Goal: Task Accomplishment & Management: Manage account settings

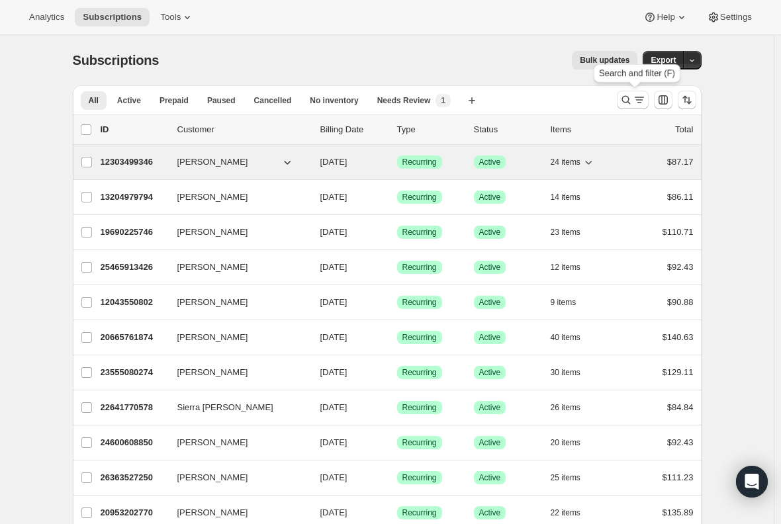
click at [633, 101] on icon "Search and filter results" at bounding box center [626, 99] width 13 height 13
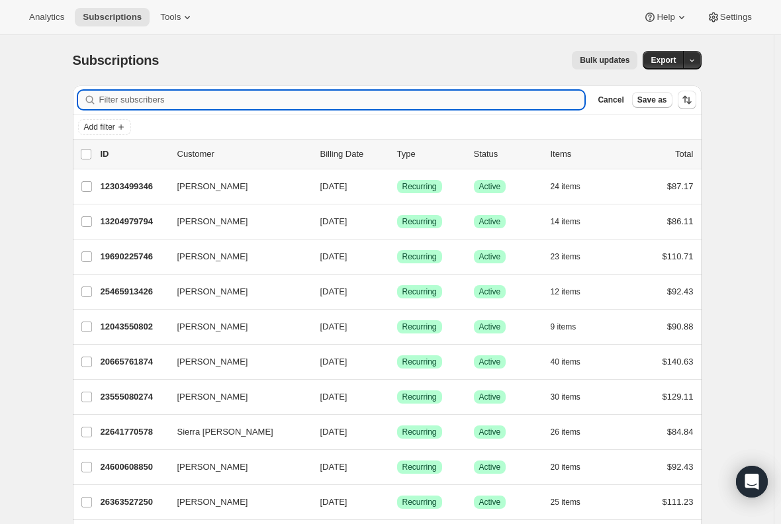
click at [203, 106] on input "Filter subscribers" at bounding box center [342, 100] width 486 height 19
paste input "bsveum4@gmail.com"
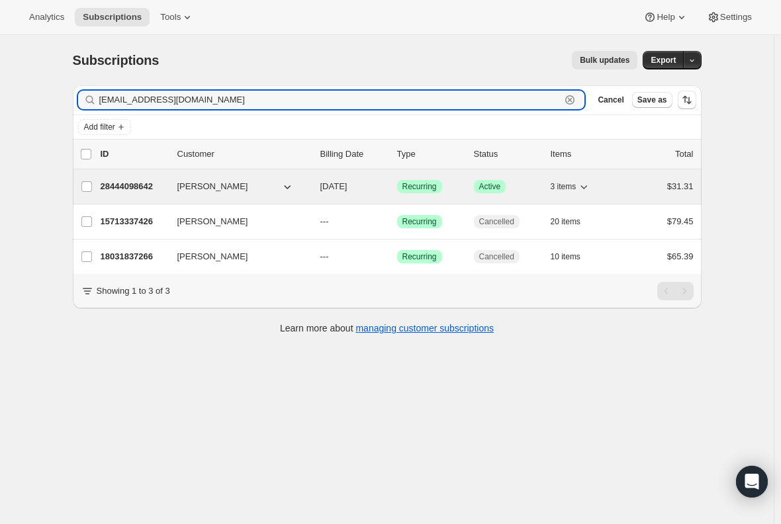
type input "bsveum4@gmail.com"
click at [119, 183] on p "28444098642" at bounding box center [134, 186] width 66 height 13
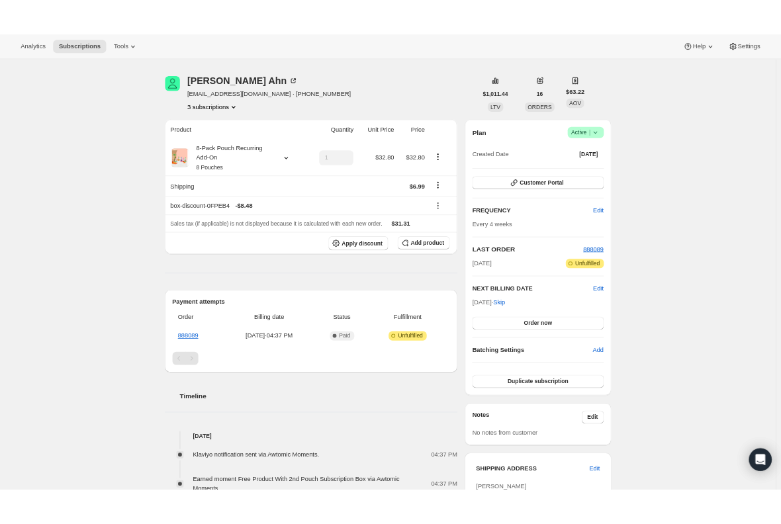
scroll to position [66, 0]
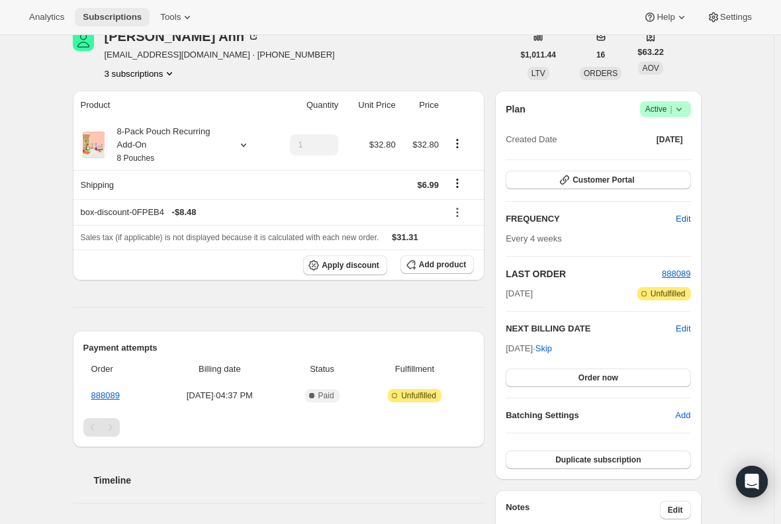
click at [107, 20] on span "Subscriptions" at bounding box center [112, 17] width 59 height 11
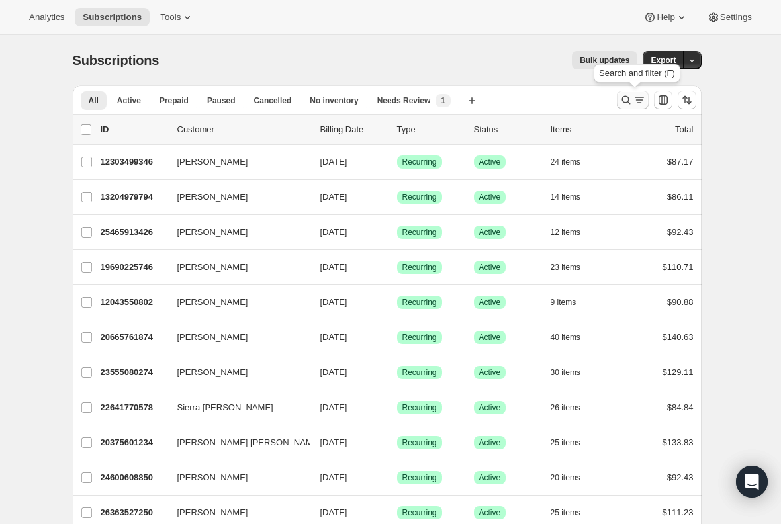
click at [640, 95] on icon "Search and filter results" at bounding box center [639, 99] width 13 height 13
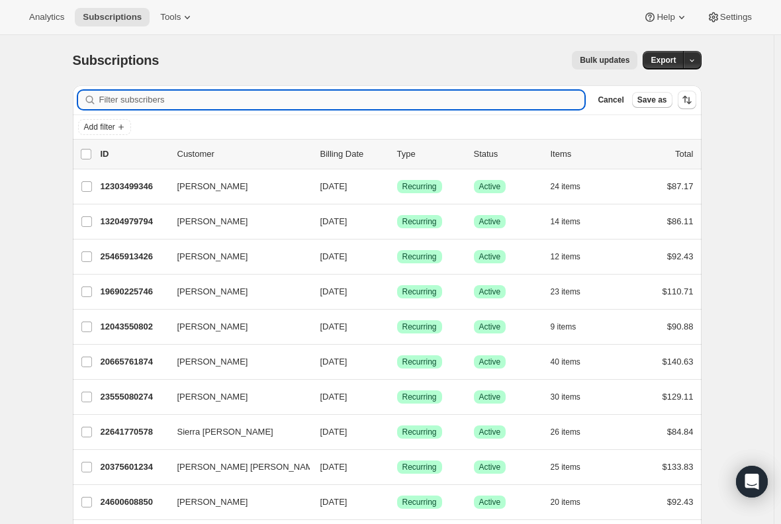
click at [235, 96] on input "Filter subscribers" at bounding box center [342, 100] width 486 height 19
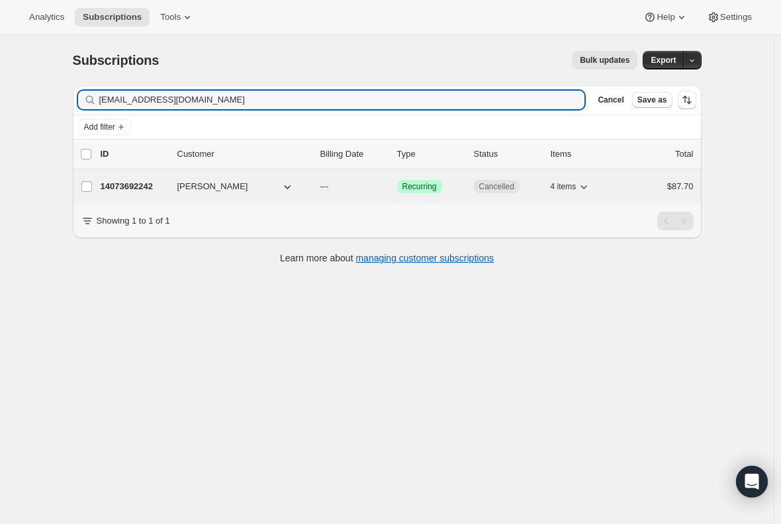
type input "officedee@aol.com"
click at [144, 185] on p "14073692242" at bounding box center [134, 186] width 66 height 13
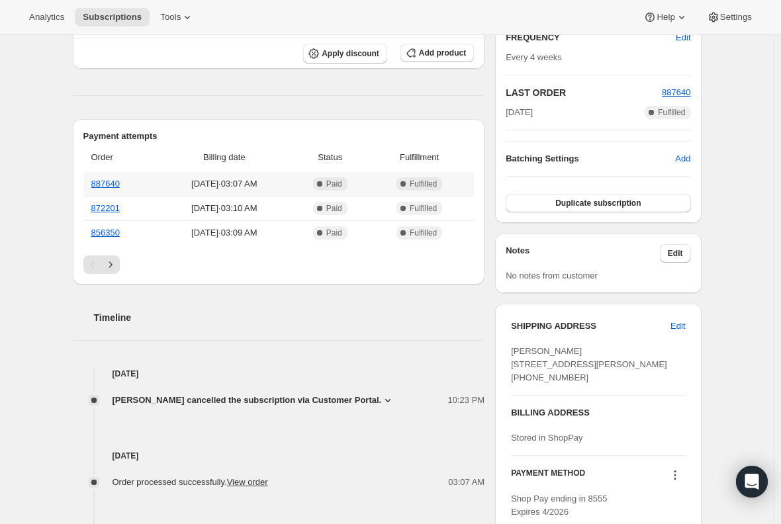
scroll to position [331, 0]
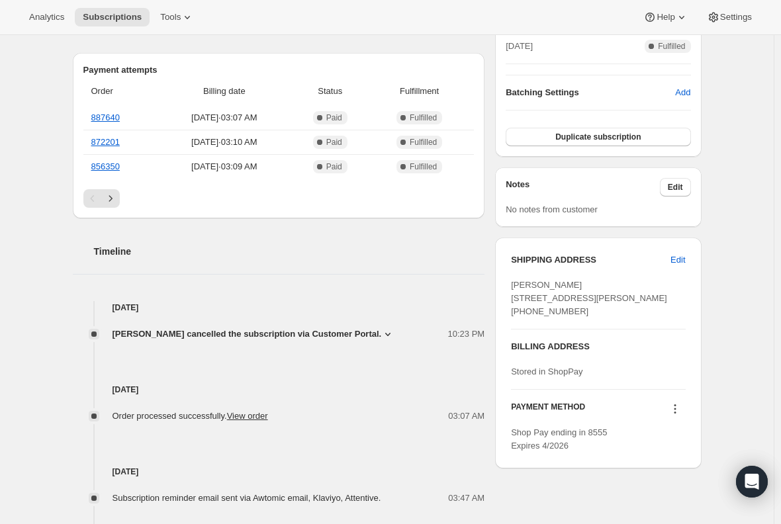
click at [385, 333] on icon at bounding box center [387, 334] width 5 height 3
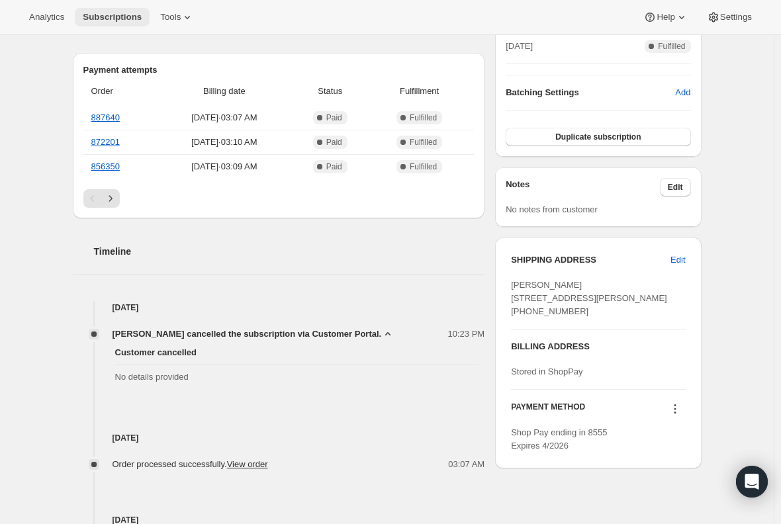
click at [99, 14] on span "Subscriptions" at bounding box center [112, 17] width 59 height 11
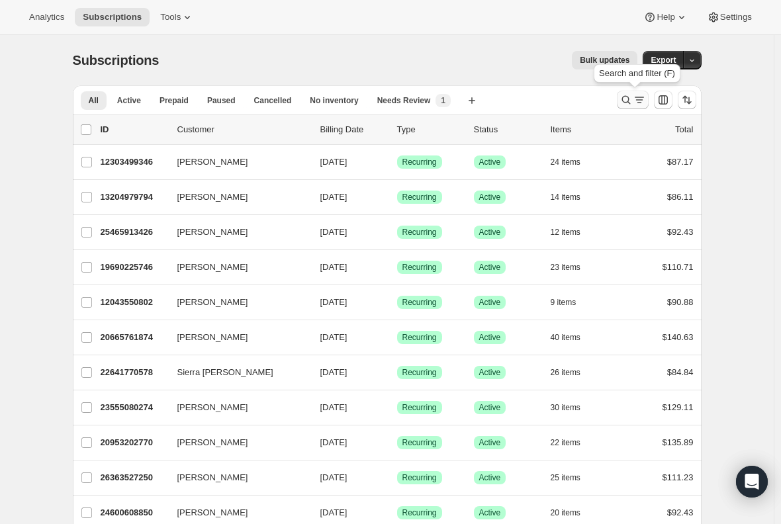
click at [630, 105] on icon "Search and filter results" at bounding box center [626, 99] width 13 height 13
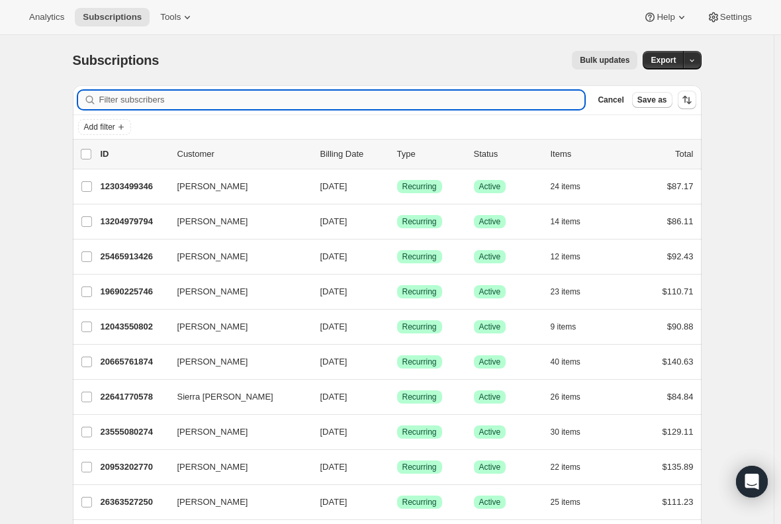
click at [274, 99] on input "Filter subscribers" at bounding box center [342, 100] width 486 height 19
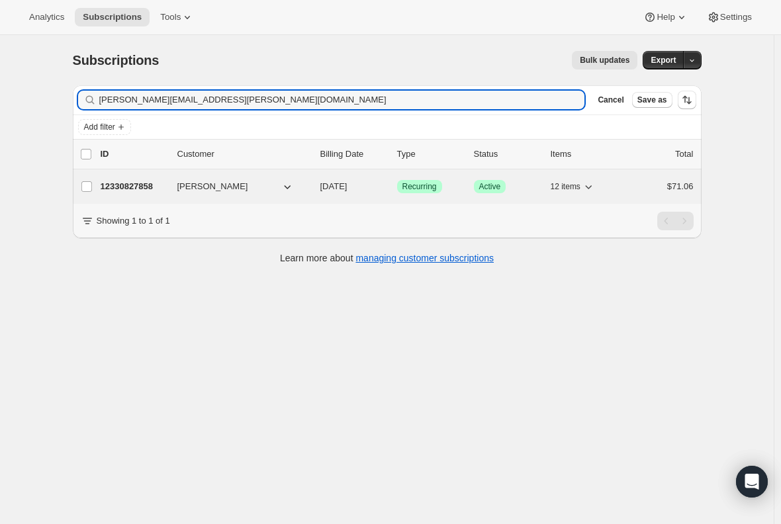
type input "nora.t.callahan@gmail.com"
click at [117, 192] on p "12330827858" at bounding box center [134, 186] width 66 height 13
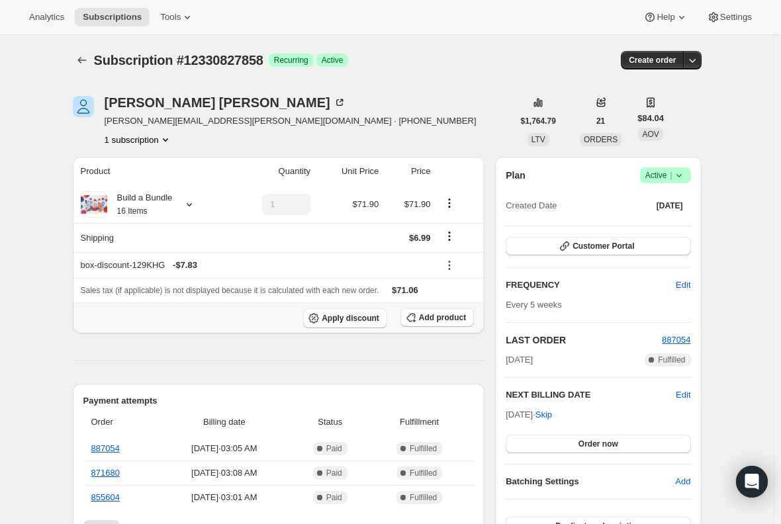
click at [368, 322] on span "Apply discount" at bounding box center [351, 318] width 58 height 11
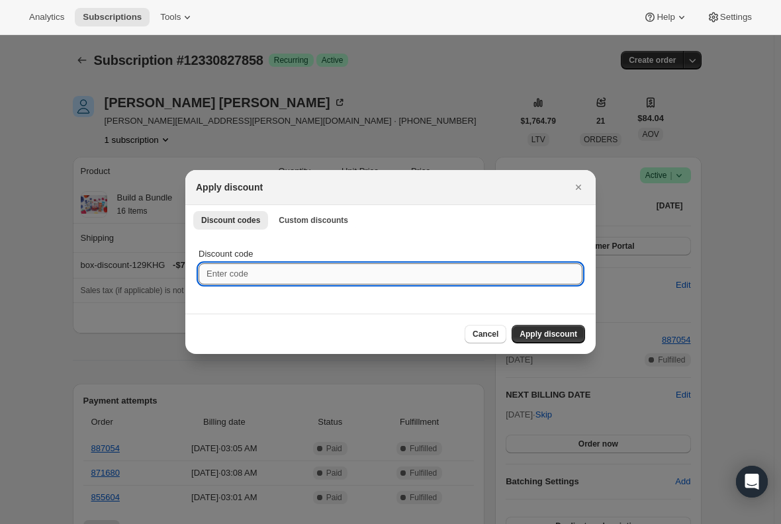
drag, startPoint x: 270, startPoint y: 272, endPoint x: 209, endPoint y: 268, distance: 61.1
click at [209, 268] on input "Discount code" at bounding box center [391, 274] width 384 height 21
paste input "TWENTYFIVEDBXXKLYW"
type input "TWENTYFIVEDBXXKLYW"
click at [554, 337] on span "Apply discount" at bounding box center [549, 334] width 58 height 11
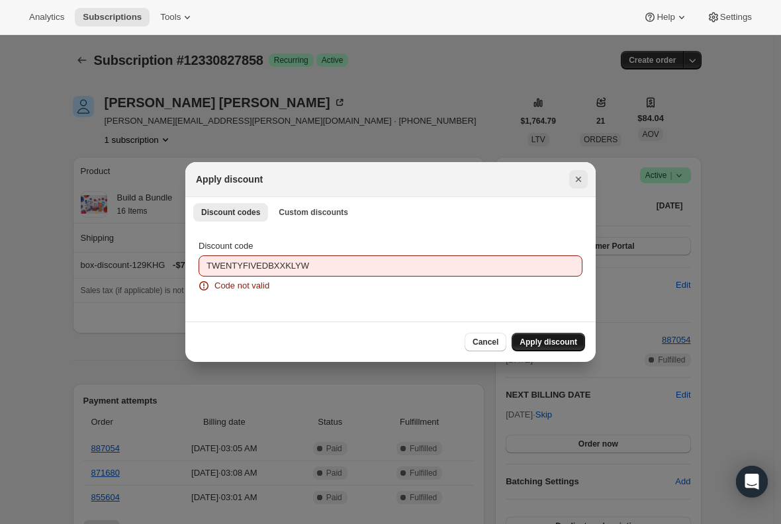
click at [577, 178] on icon "Close" at bounding box center [578, 179] width 5 height 5
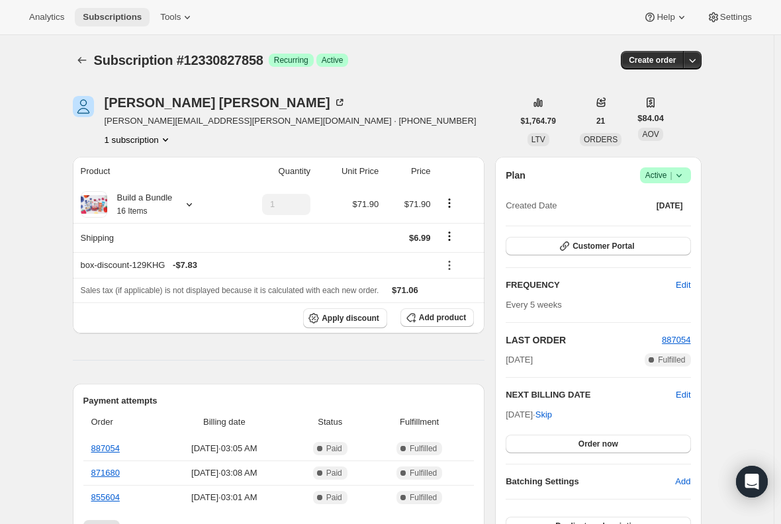
click at [119, 20] on span "Subscriptions" at bounding box center [112, 17] width 59 height 11
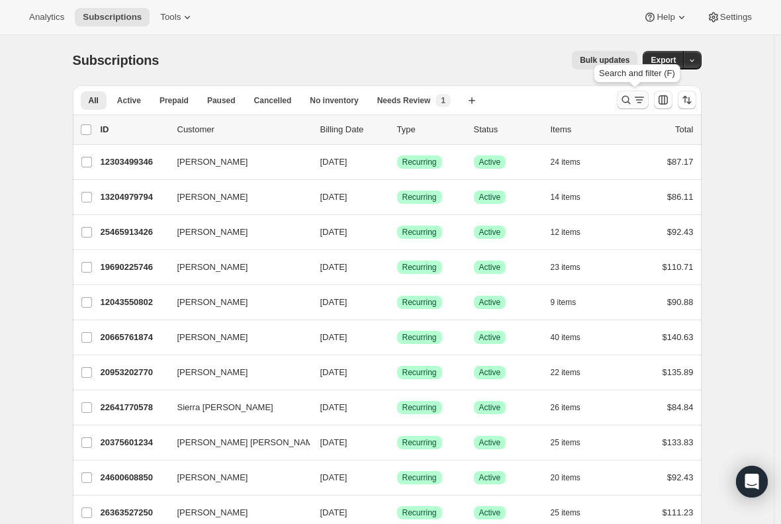
click at [629, 105] on icon "Search and filter results" at bounding box center [626, 99] width 13 height 13
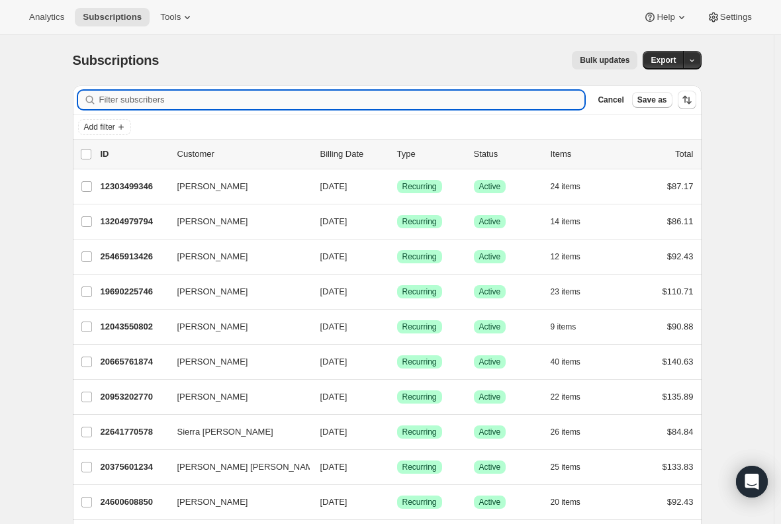
click at [342, 98] on input "Filter subscribers" at bounding box center [342, 100] width 486 height 19
paste input "vanessahrichmond@yahoo.com"
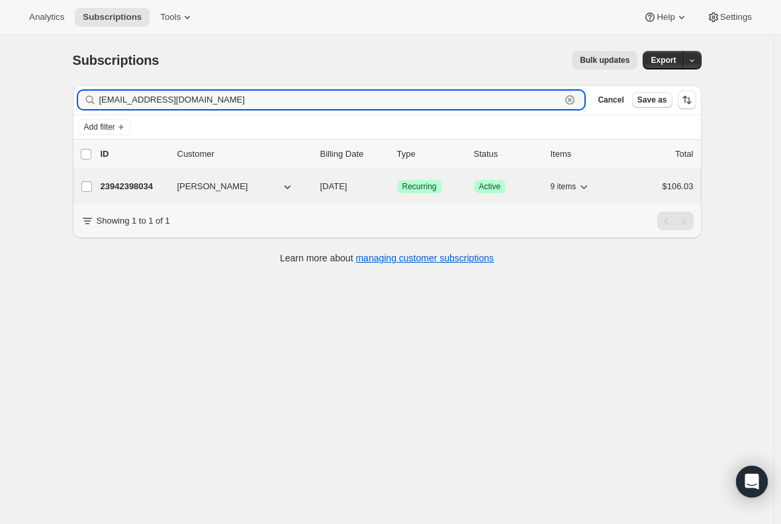
type input "vanessahrichmond@yahoo.com"
click at [139, 182] on p "23942398034" at bounding box center [134, 186] width 66 height 13
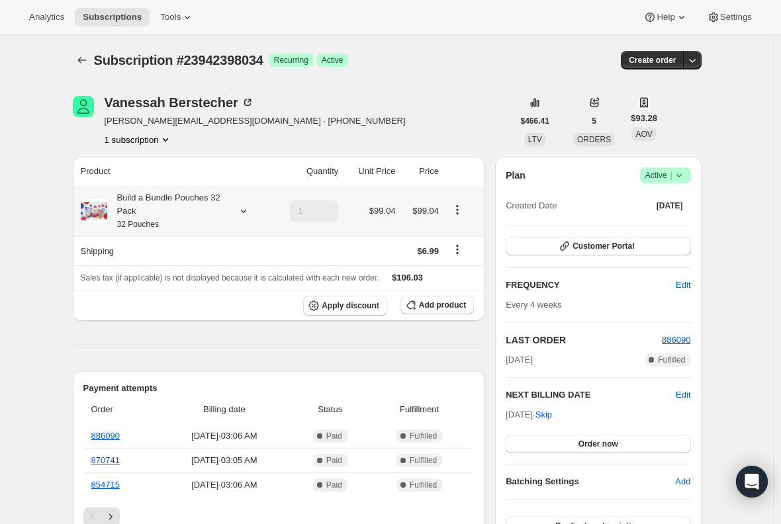
click at [153, 213] on div "Build a Bundle Pouches 32 Pack 32 Pouches" at bounding box center [166, 211] width 119 height 40
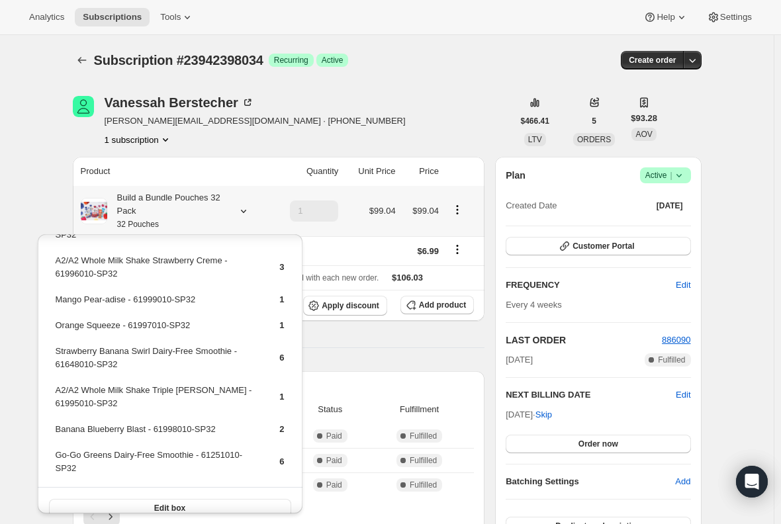
scroll to position [78, 0]
drag, startPoint x: 186, startPoint y: 441, endPoint x: 95, endPoint y: 434, distance: 91.0
click at [95, 446] on td "Go-Go Greens Dairy-Free Smoothie - 61251010-SP32" at bounding box center [156, 465] width 203 height 38
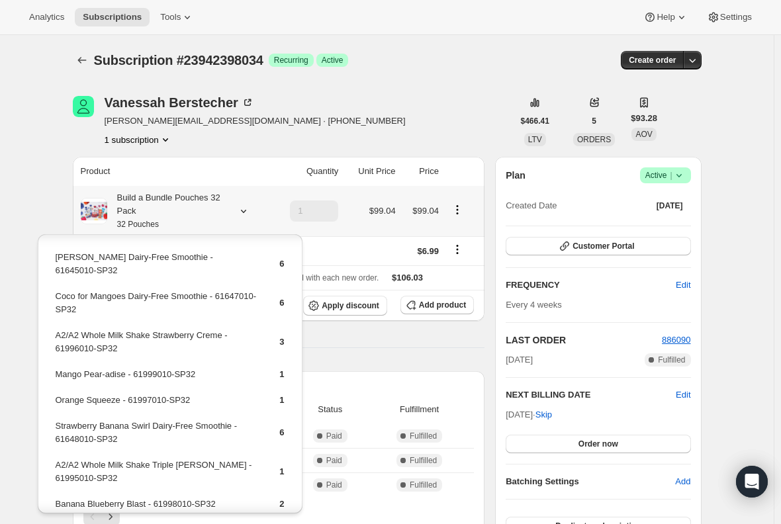
scroll to position [0, 0]
drag, startPoint x: 176, startPoint y: 260, endPoint x: 72, endPoint y: 279, distance: 106.3
click at [93, 276] on table "Berry Berry Dairy-Free Smoothie - 61645010-SP32 6 Coco for Mangoes Dairy-Free S…" at bounding box center [170, 406] width 233 height 313
drag, startPoint x: 51, startPoint y: 275, endPoint x: 43, endPoint y: 275, distance: 8.0
click at [43, 275] on div "Berry Berry Dairy-Free Smoothie - 61645010-SP32 6 Coco for Mangoes Dairy-Free S…" at bounding box center [170, 419] width 265 height 371
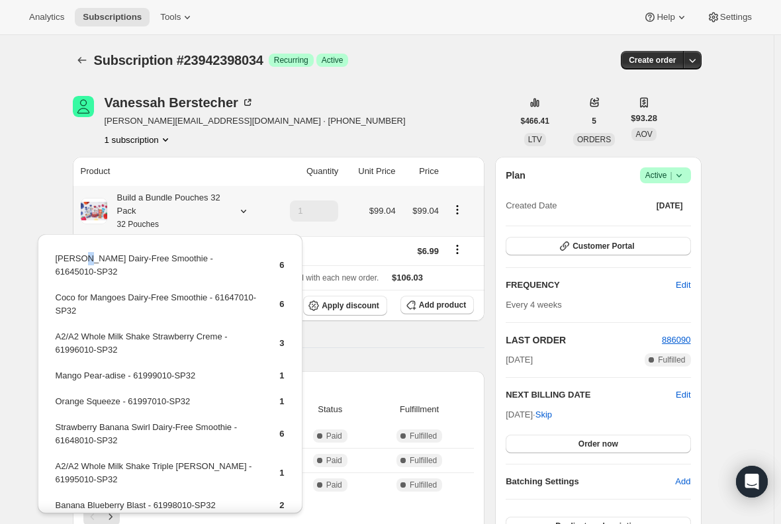
click at [81, 258] on td "[PERSON_NAME] Dairy-Free Smoothie - 61645010-SP32" at bounding box center [156, 271] width 203 height 38
drag, startPoint x: 177, startPoint y: 261, endPoint x: 52, endPoint y: 262, distance: 124.5
click at [51, 262] on div "Berry Berry Dairy-Free Smoothie - 61645010-SP32 6 Coco for Mangoes Dairy-Free S…" at bounding box center [170, 419] width 265 height 371
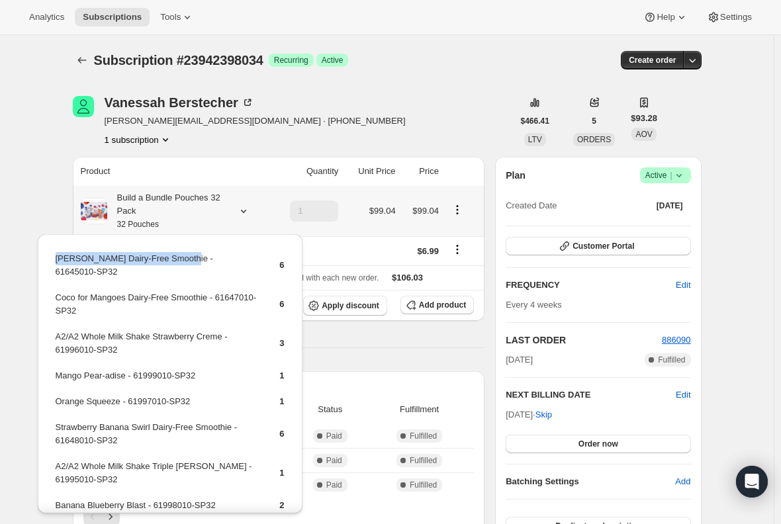
copy tbody "[PERSON_NAME] Dairy-Free Smoothie"
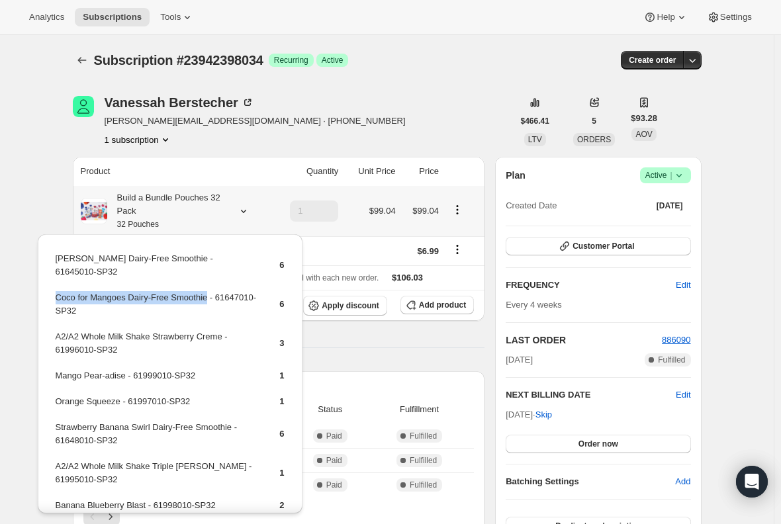
drag, startPoint x: 207, startPoint y: 284, endPoint x: 56, endPoint y: 287, distance: 150.4
click at [56, 291] on td "Coco for Mangoes Dairy-Free Smoothie - 61647010-SP32" at bounding box center [156, 310] width 203 height 38
copy td "Coco for Mangoes Dairy-Free Smoothie"
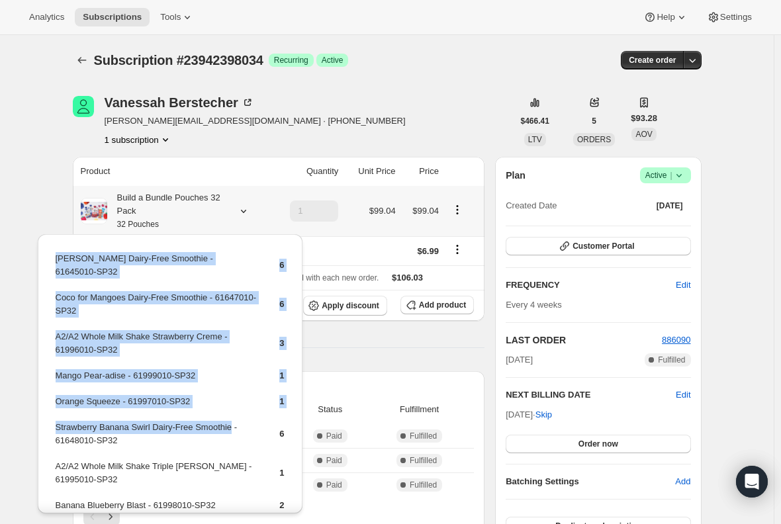
drag, startPoint x: 226, startPoint y: 415, endPoint x: 52, endPoint y: 415, distance: 174.2
click at [52, 415] on div "Berry Berry Dairy-Free Smoothie - 61645010-SP32 6 Coco for Mangoes Dairy-Free S…" at bounding box center [170, 419] width 265 height 371
click at [121, 421] on td "Strawberry Banana Swirl Dairy-Free Smoothie - 61648010-SP32" at bounding box center [156, 440] width 203 height 38
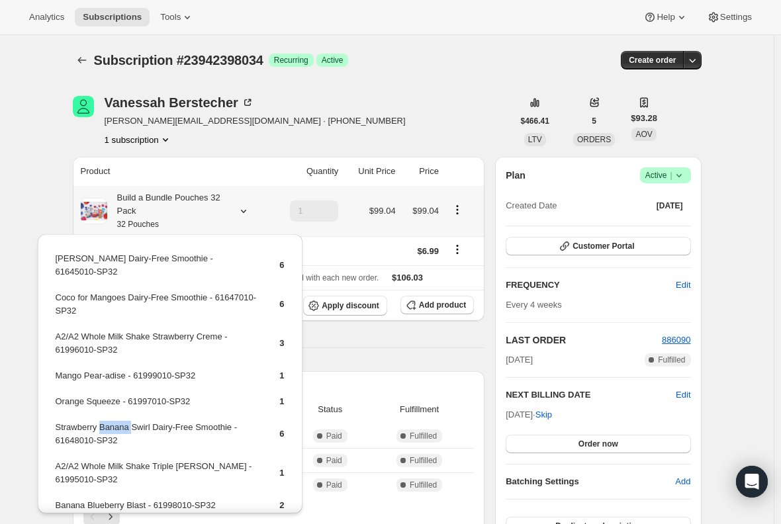
click at [122, 421] on td "Strawberry Banana Swirl Dairy-Free Smoothie - 61648010-SP32" at bounding box center [156, 440] width 203 height 38
click at [234, 421] on td "Strawberry Banana Swirl Dairy-Free Smoothie - 61648010-SP32" at bounding box center [156, 440] width 203 height 38
drag, startPoint x: 227, startPoint y: 413, endPoint x: 54, endPoint y: 413, distance: 172.8
click at [55, 421] on td "Strawberry Banana Swirl Dairy-Free Smoothie - 61648010-SP32" at bounding box center [156, 440] width 203 height 38
copy td "Strawberry Banana Swirl Dairy-Free Smoothie"
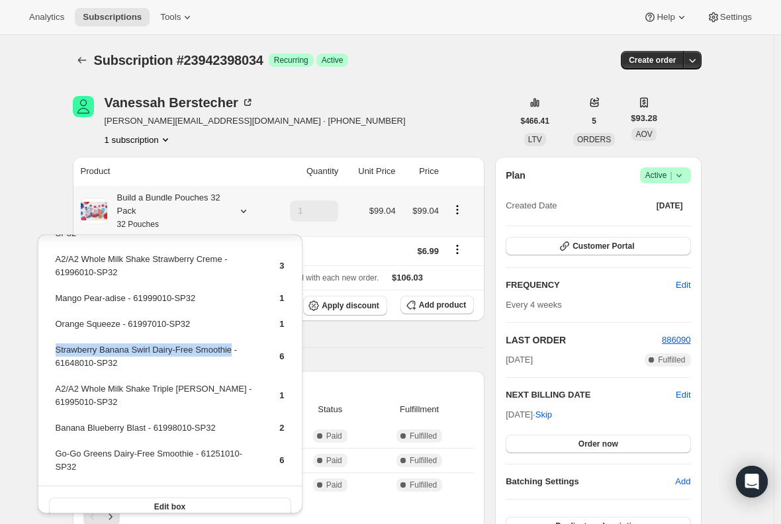
scroll to position [78, 0]
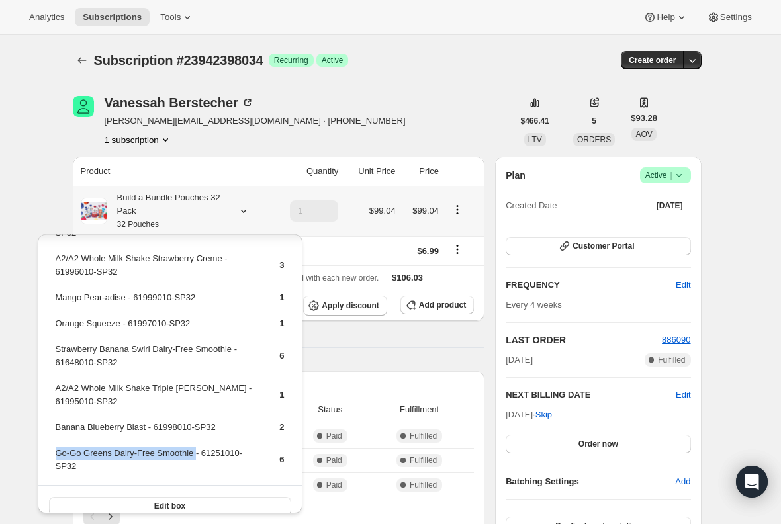
drag, startPoint x: 191, startPoint y: 442, endPoint x: 56, endPoint y: 446, distance: 135.1
click at [56, 446] on td "Go-Go Greens Dairy-Free Smoothie - 61251010-SP32" at bounding box center [156, 465] width 203 height 38
drag, startPoint x: 132, startPoint y: 432, endPoint x: 54, endPoint y: 438, distance: 78.4
click at [54, 438] on table "Berry Berry Dairy-Free Smoothie - 61645010-SP32 6 Coco for Mangoes Dairy-Free S…" at bounding box center [170, 328] width 233 height 313
copy td "Go-Go Greens Dairy-Free Smoothie"
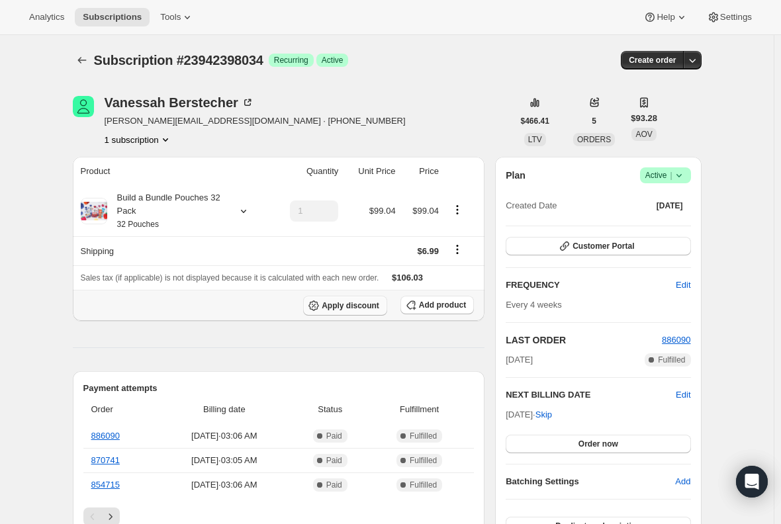
click at [348, 306] on span "Apply discount" at bounding box center [351, 306] width 58 height 11
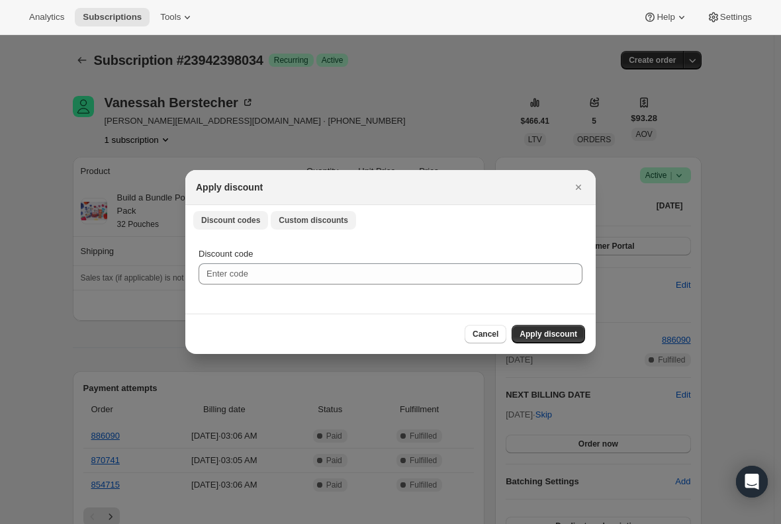
click at [325, 219] on span "Custom discounts" at bounding box center [314, 220] width 70 height 11
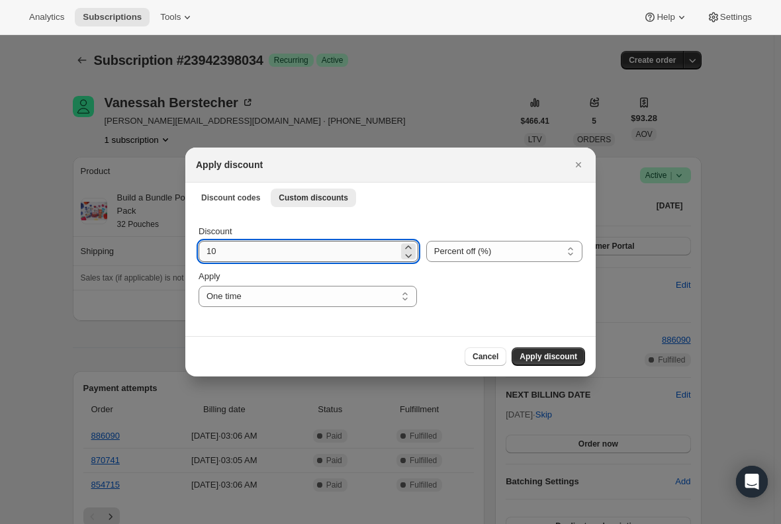
click at [278, 244] on input "10" at bounding box center [299, 251] width 200 height 21
type input "1"
type input "20"
click at [528, 358] on span "Apply discount" at bounding box center [549, 357] width 58 height 11
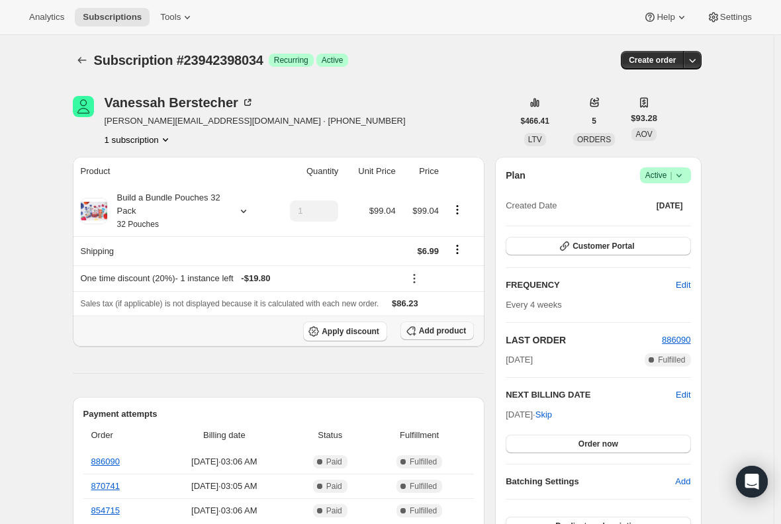
click at [437, 326] on span "Add product" at bounding box center [442, 331] width 47 height 11
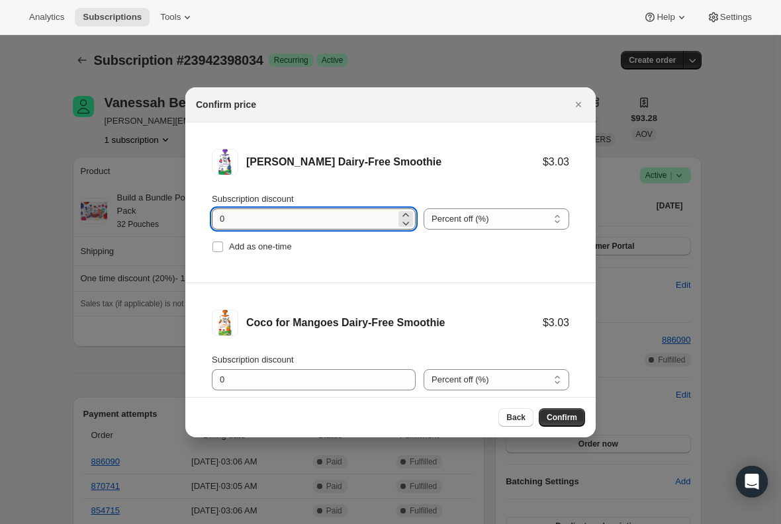
click at [252, 223] on input "0" at bounding box center [304, 219] width 184 height 21
type input "100"
click at [217, 248] on input "Add as one-time" at bounding box center [218, 247] width 11 height 11
checkbox input "true"
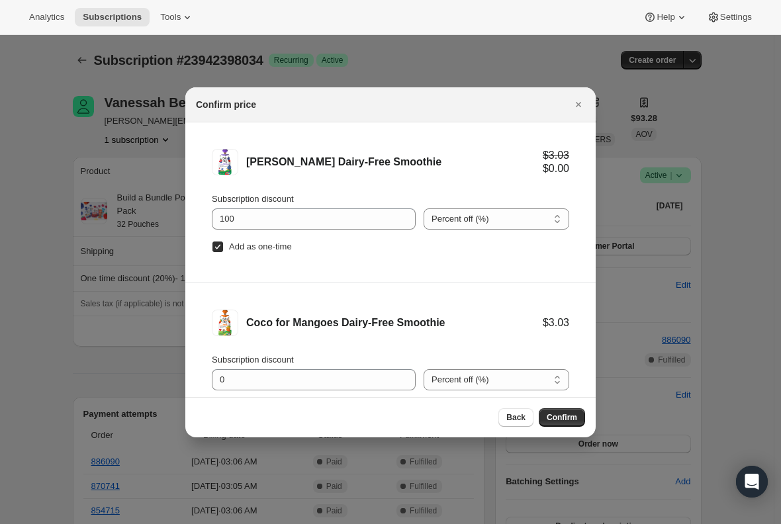
scroll to position [66, 0]
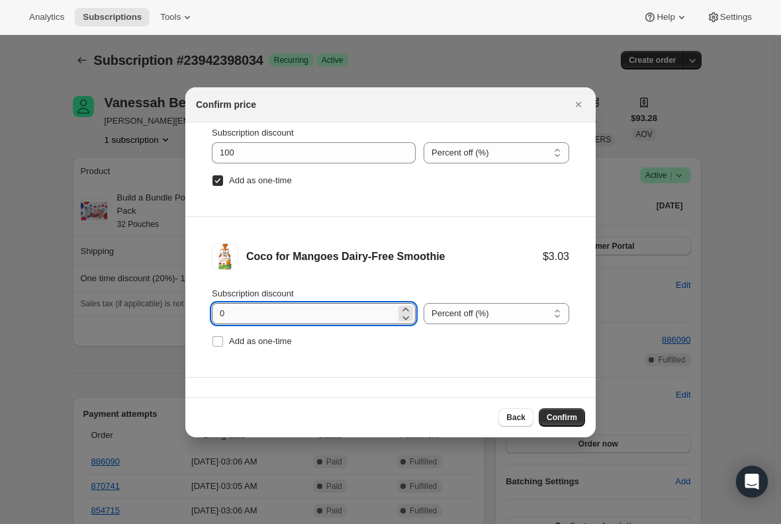
click at [256, 313] on input "0" at bounding box center [304, 313] width 184 height 21
type input "100"
click at [217, 345] on input "Add as one-time" at bounding box center [218, 341] width 11 height 11
checkbox input "true"
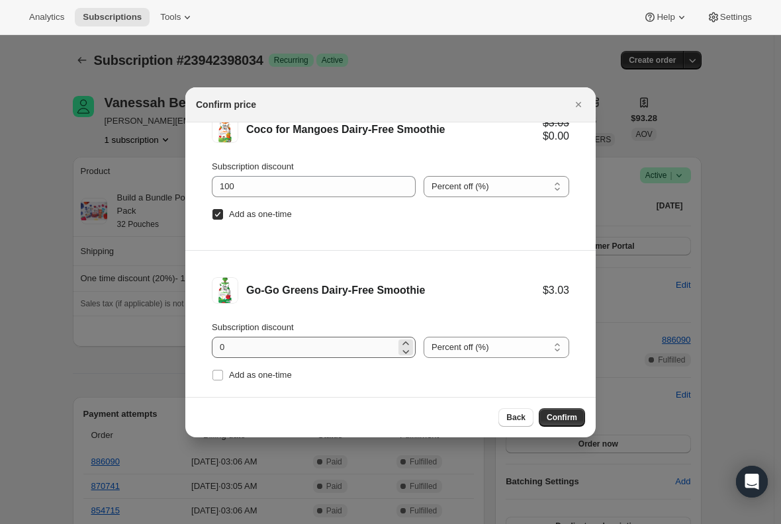
scroll to position [199, 0]
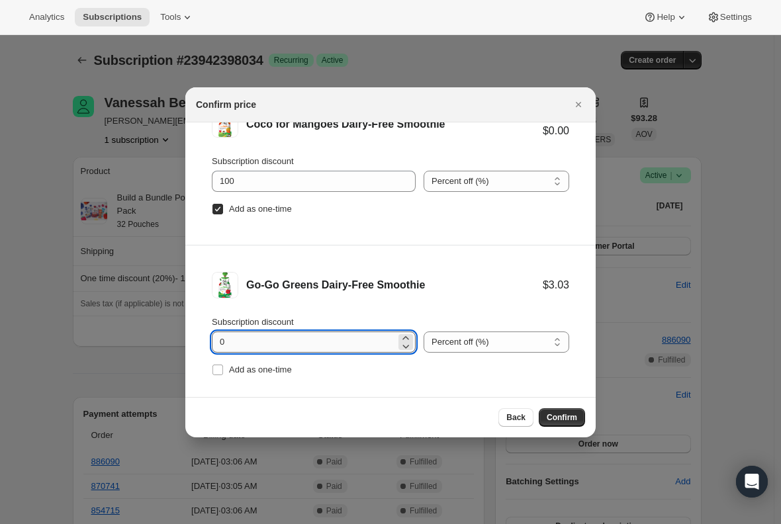
click at [250, 341] on input "0" at bounding box center [304, 342] width 184 height 21
type input "100"
click at [214, 373] on input "Add as one-time" at bounding box center [218, 370] width 11 height 11
checkbox input "true"
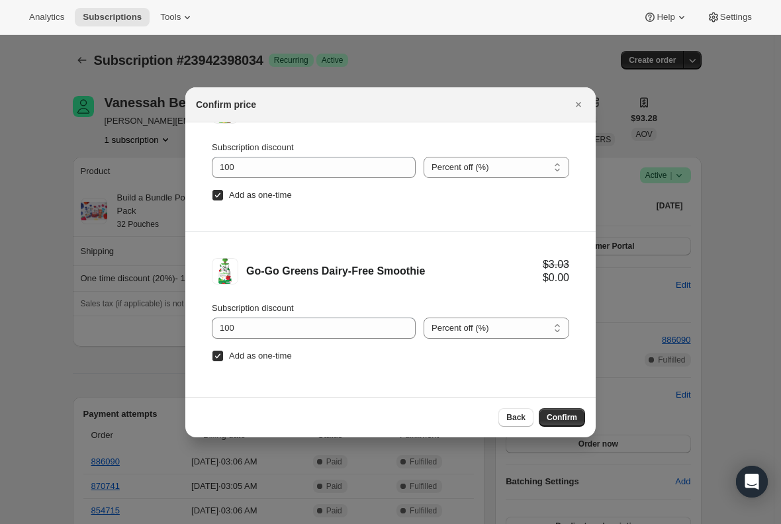
scroll to position [216, 0]
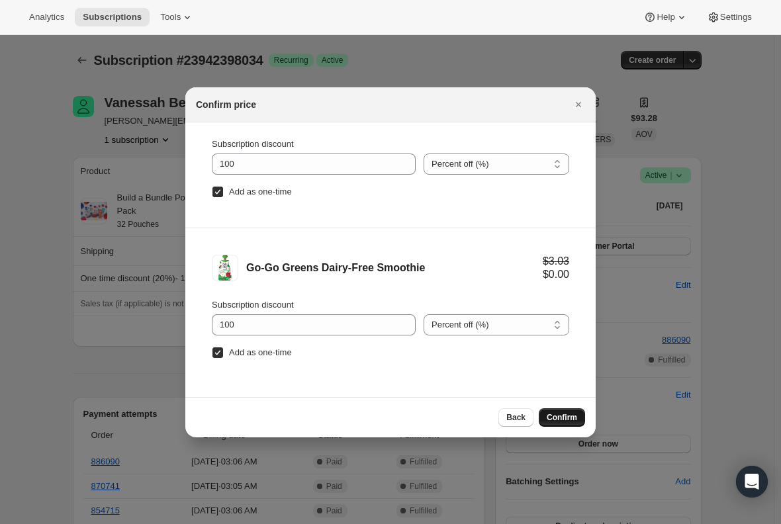
click at [553, 414] on span "Confirm" at bounding box center [562, 418] width 30 height 11
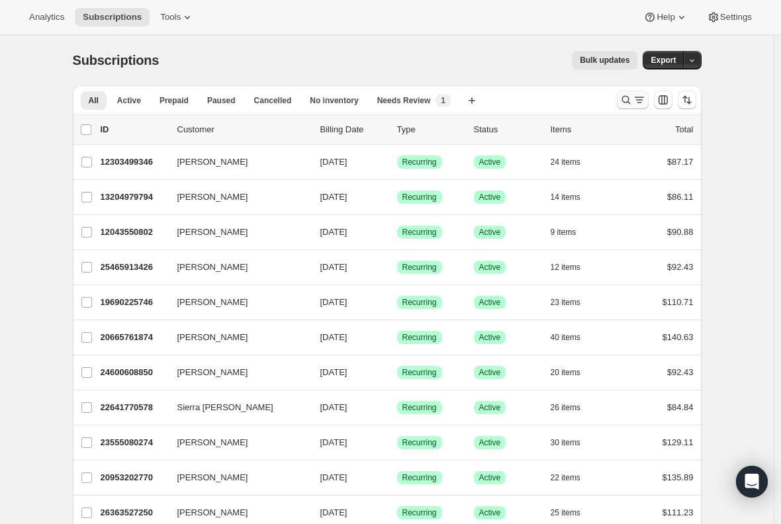
click at [638, 99] on icon "Search and filter results" at bounding box center [639, 99] width 13 height 13
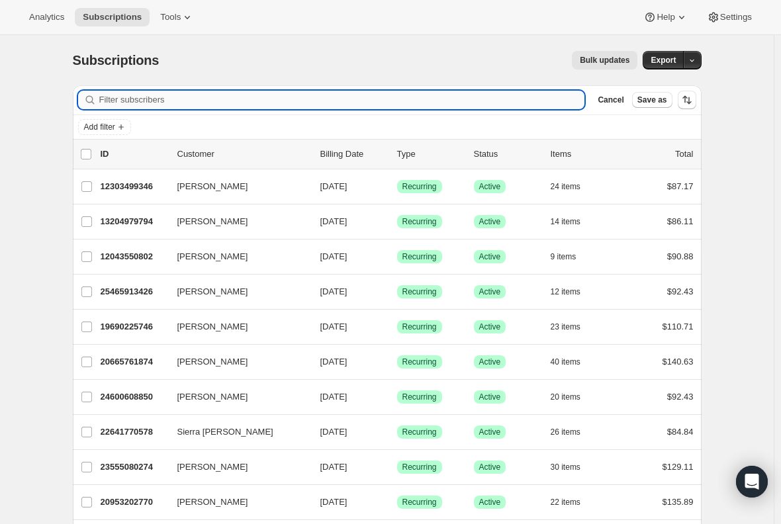
click at [279, 101] on input "Filter subscribers" at bounding box center [342, 100] width 486 height 19
paste input "christacmangan@gmail.com"
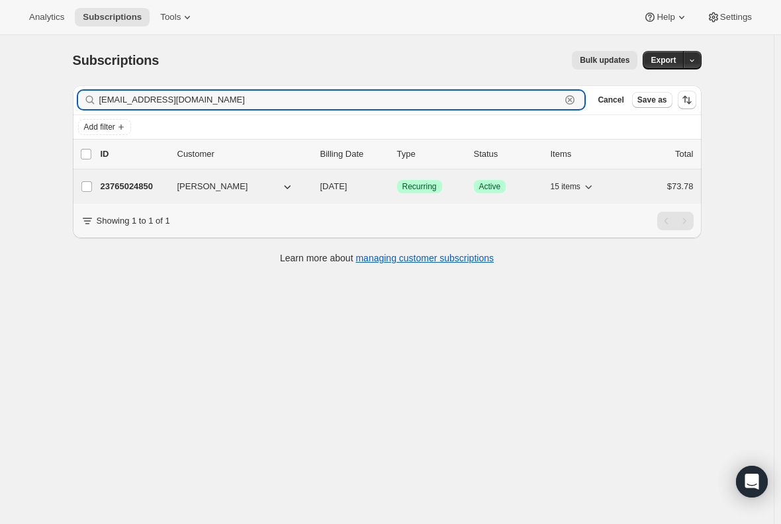
type input "christacmangan@gmail.com"
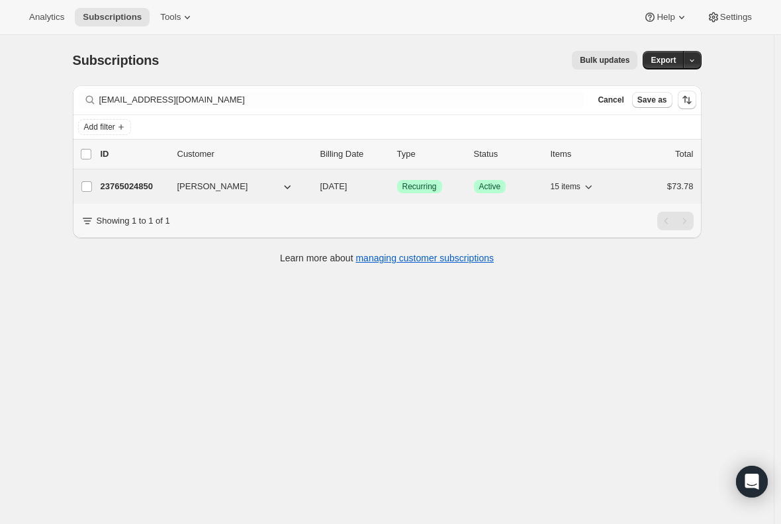
click at [132, 192] on p "23765024850" at bounding box center [134, 186] width 66 height 13
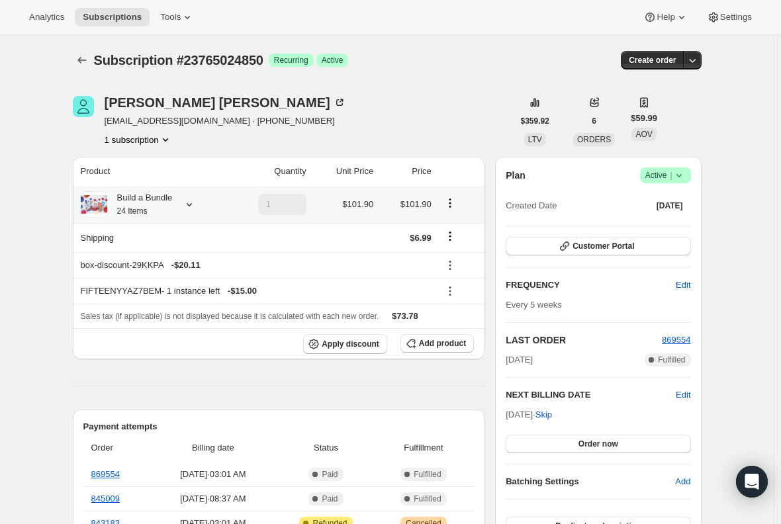
click at [148, 211] on small "24 Items" at bounding box center [132, 211] width 30 height 9
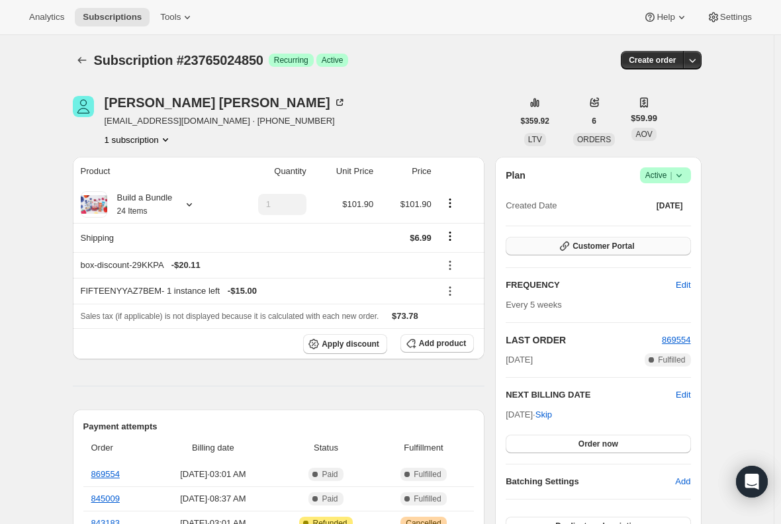
click at [608, 248] on span "Customer Portal" at bounding box center [604, 246] width 62 height 11
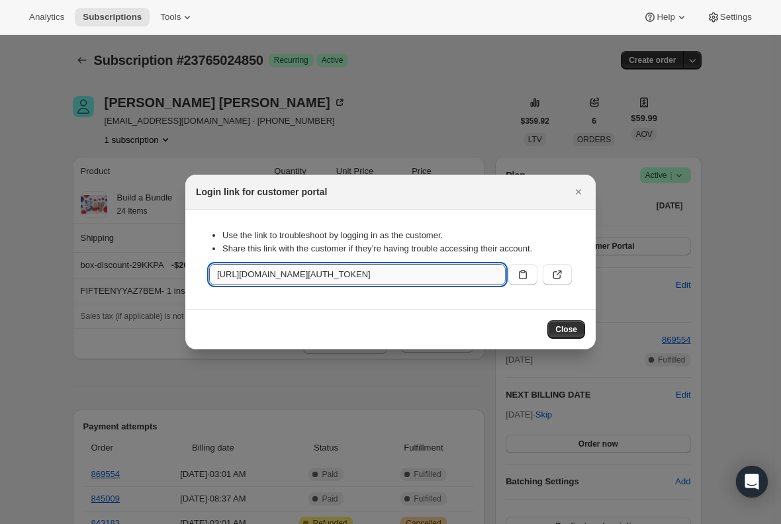
click at [474, 276] on input "https://onceuponafarmorganics.com/tools/bundle-subscriptions?authToken=eyJhbGci…" at bounding box center [357, 274] width 297 height 21
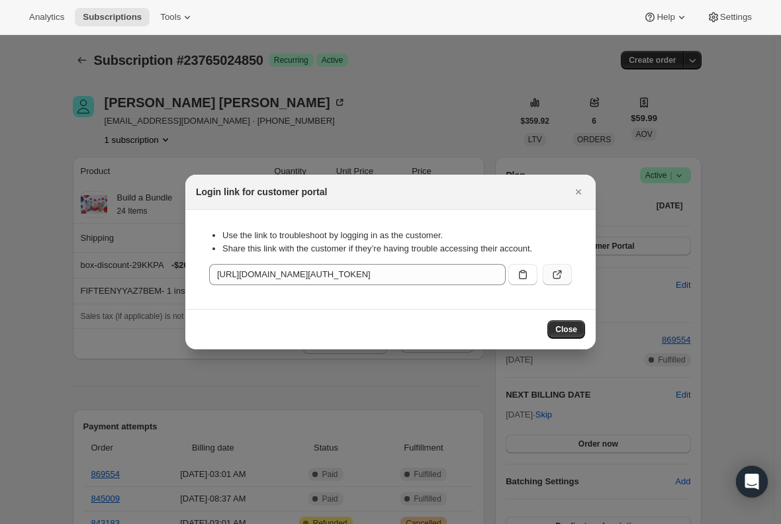
click at [560, 280] on icon ":rcf:" at bounding box center [557, 274] width 13 height 13
click at [573, 190] on icon "Close" at bounding box center [578, 191] width 13 height 13
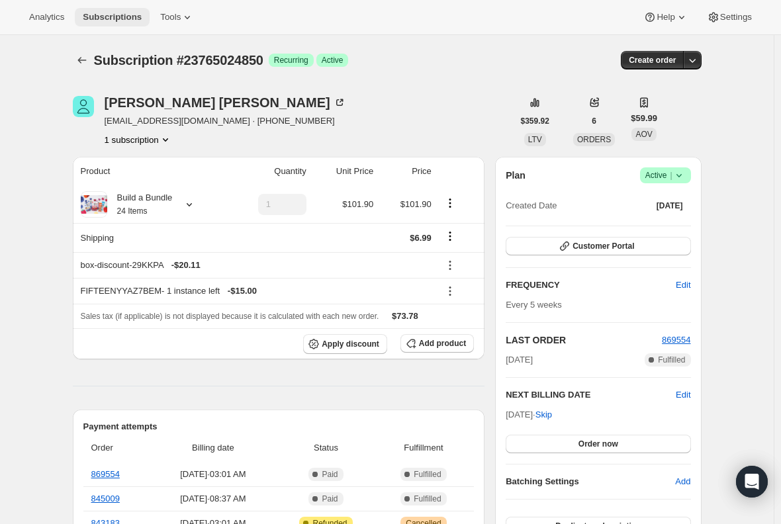
click at [109, 23] on button "Subscriptions" at bounding box center [112, 17] width 75 height 19
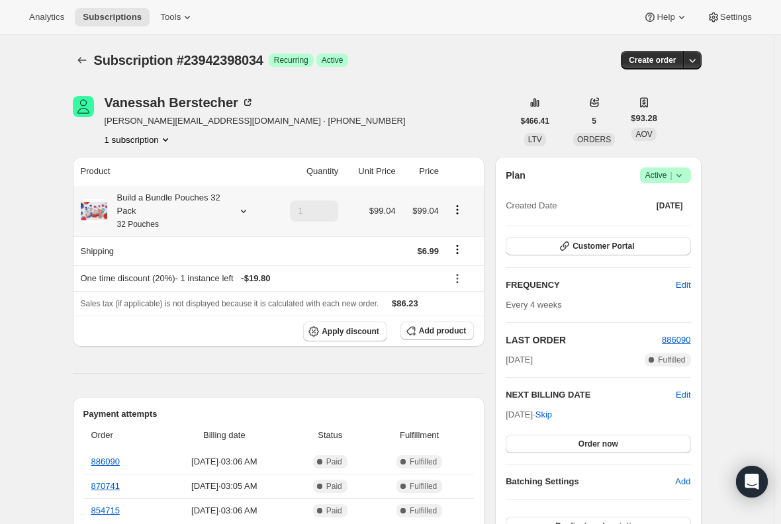
click at [162, 207] on div "Build a Bundle Pouches 32 Pack 32 Pouches" at bounding box center [166, 211] width 119 height 40
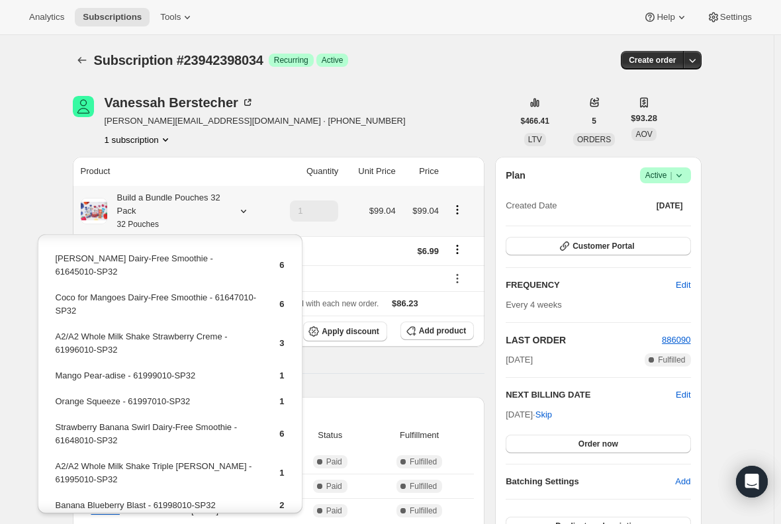
scroll to position [66, 0]
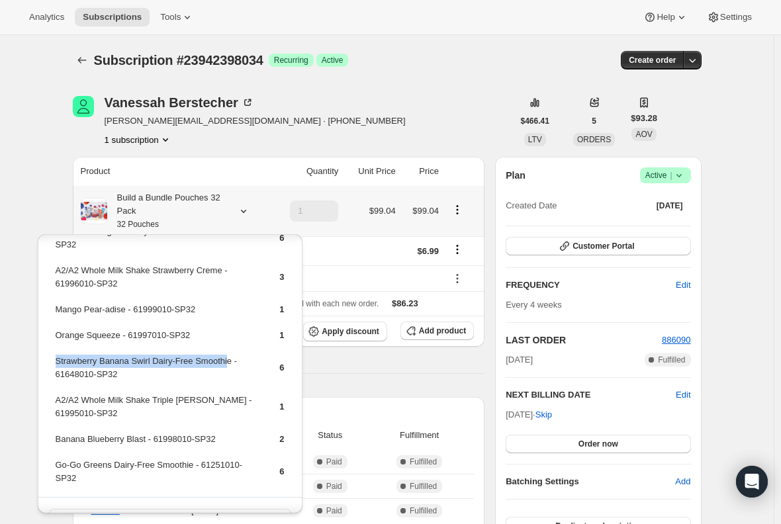
drag, startPoint x: 224, startPoint y: 352, endPoint x: 56, endPoint y: 348, distance: 168.2
click at [56, 354] on td "Strawberry Banana Swirl Dairy-Free Smoothie - 61648010-SP32" at bounding box center [156, 373] width 203 height 38
drag, startPoint x: 227, startPoint y: 349, endPoint x: 54, endPoint y: 352, distance: 172.9
click at [55, 354] on td "Strawberry Banana Swirl Dairy-Free Smoothie - 61648010-SP32" at bounding box center [156, 373] width 203 height 38
copy td "Strawberry Banana Swirl Dairy-Free Smoothie"
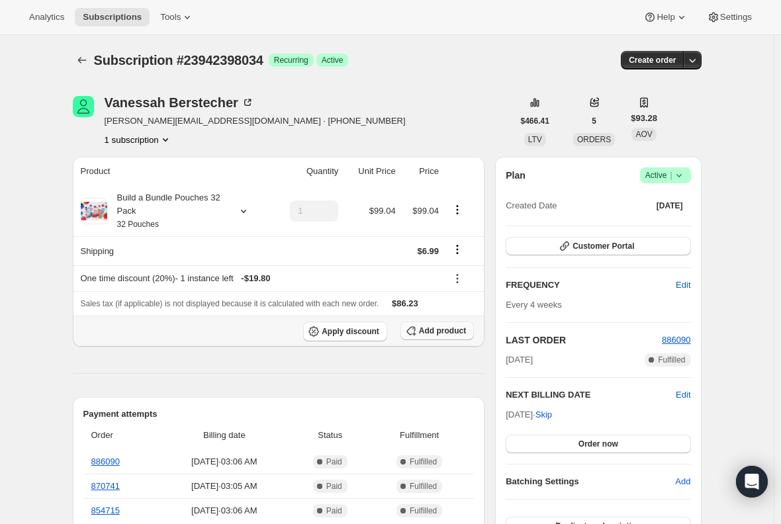
click at [440, 335] on span "Add product" at bounding box center [442, 331] width 47 height 11
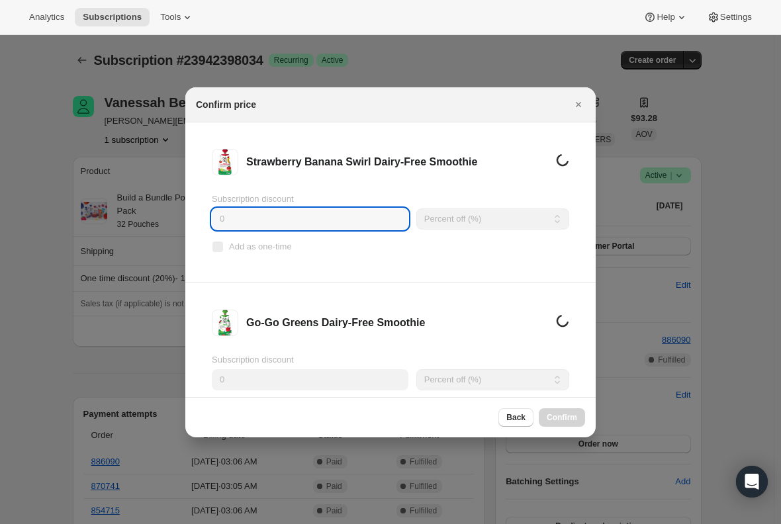
click at [281, 215] on input "0" at bounding box center [310, 219] width 197 height 21
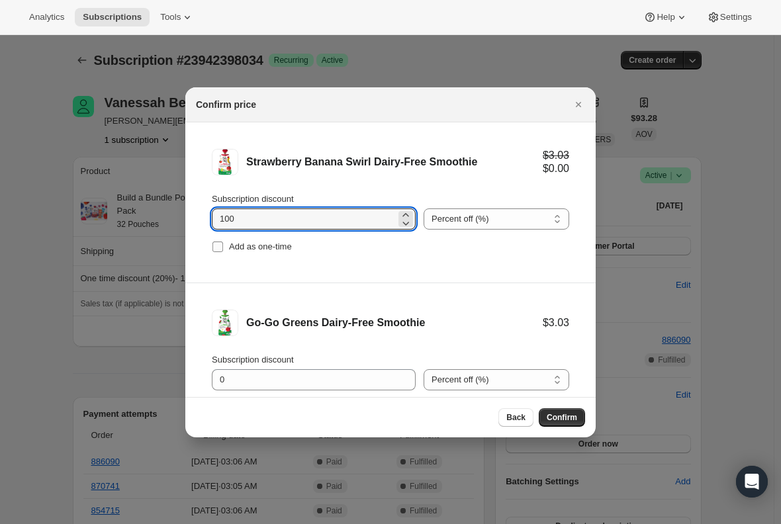
type input "100"
click at [215, 244] on input "Add as one-time" at bounding box center [218, 247] width 11 height 11
checkbox input "true"
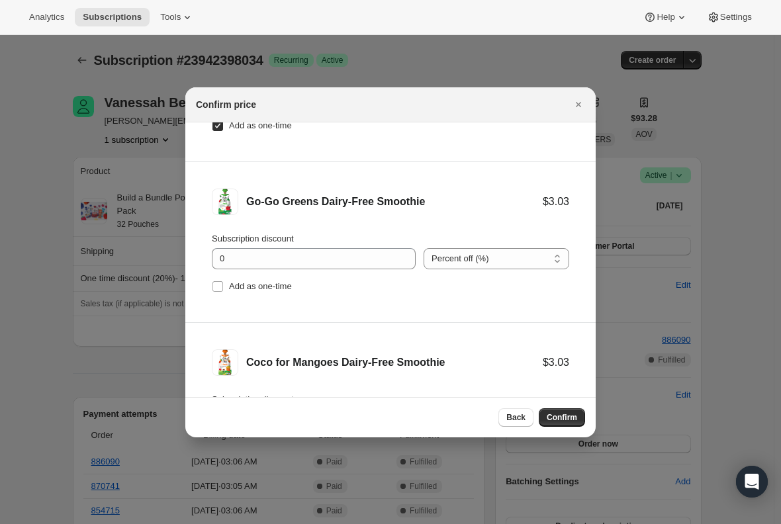
scroll to position [132, 0]
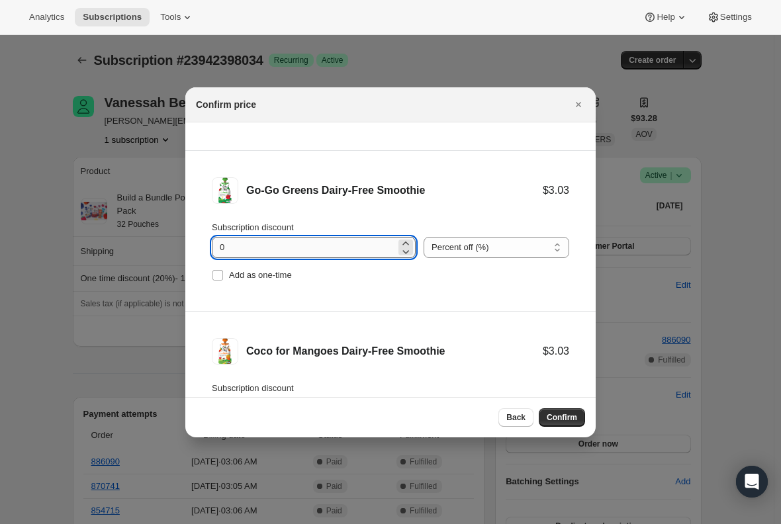
click at [243, 250] on input "0" at bounding box center [304, 247] width 184 height 21
type input "100"
click at [217, 273] on input "Add as one-time" at bounding box center [218, 275] width 11 height 11
checkbox input "true"
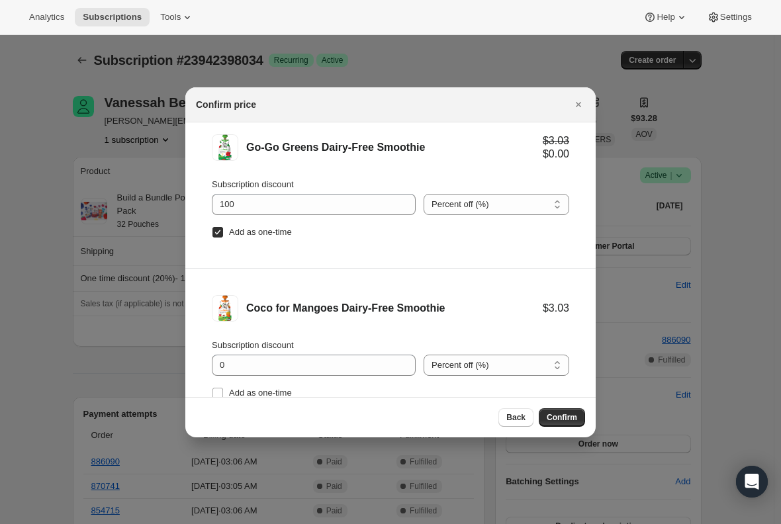
scroll to position [199, 0]
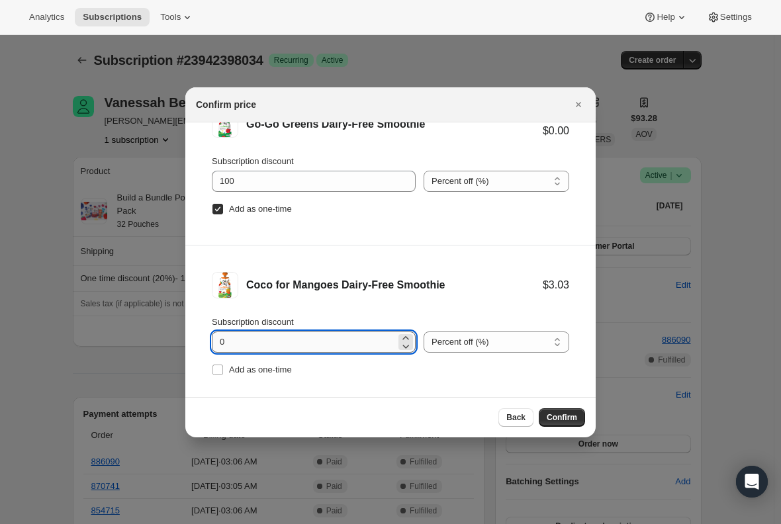
click at [243, 341] on input "0" at bounding box center [304, 342] width 184 height 21
type input "100"
click at [221, 367] on input "Add as one-time" at bounding box center [218, 370] width 11 height 11
checkbox input "true"
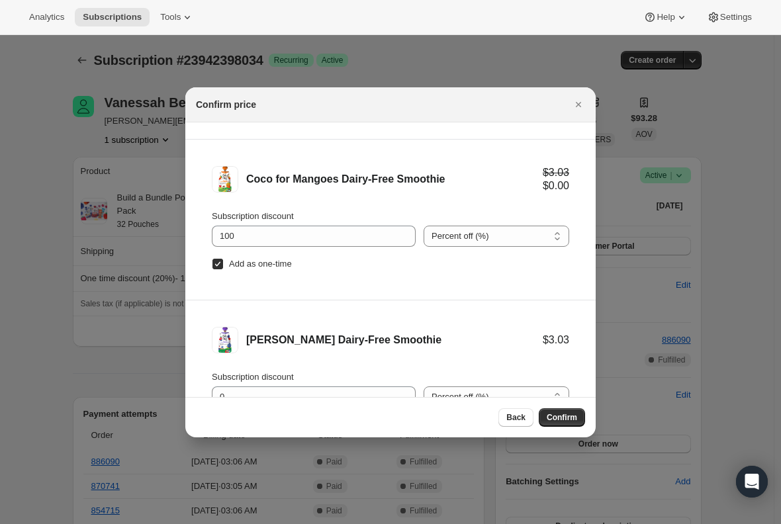
scroll to position [331, 0]
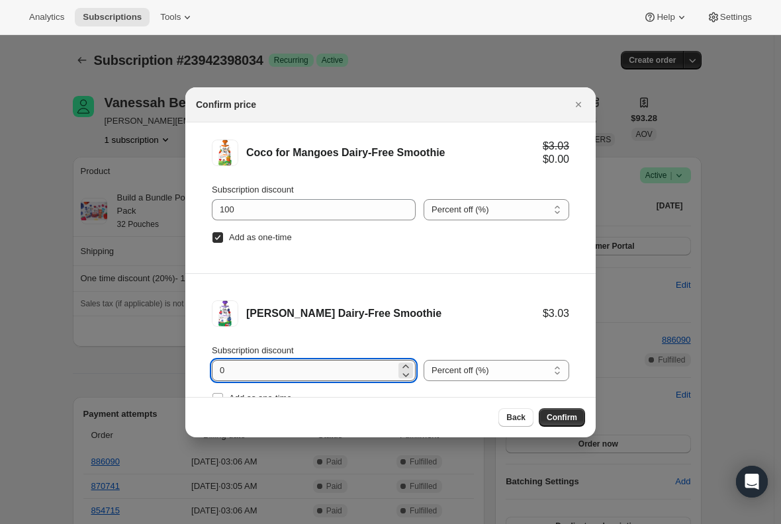
click at [235, 366] on input "0" at bounding box center [304, 370] width 184 height 21
type input "100"
click at [193, 383] on li "[PERSON_NAME] Dairy-Free Smoothie $3.03 $0.00 Subscription discount 100 Percent…" at bounding box center [390, 354] width 411 height 160
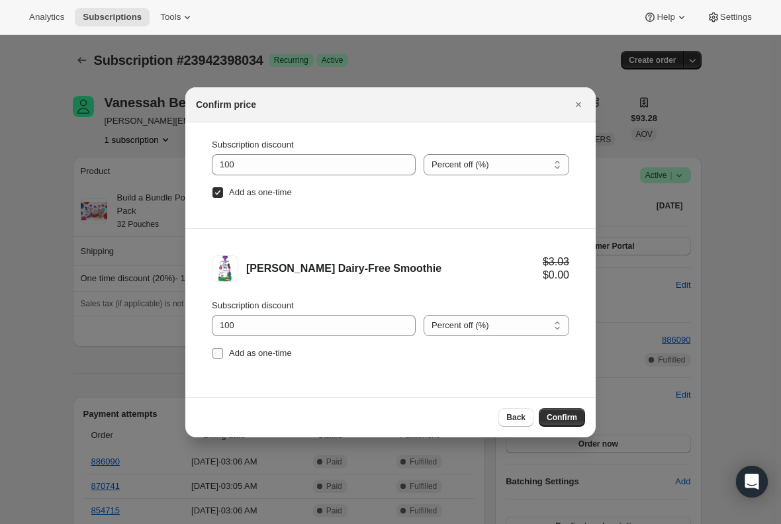
scroll to position [377, 0]
click at [217, 352] on input "Add as one-time" at bounding box center [218, 353] width 11 height 11
checkbox input "true"
click at [242, 387] on li "[PERSON_NAME] Dairy-Free Smoothie $3.03 $0.00 Subscription discount 100 Percent…" at bounding box center [390, 308] width 411 height 160
click at [569, 418] on span "Confirm" at bounding box center [562, 418] width 30 height 11
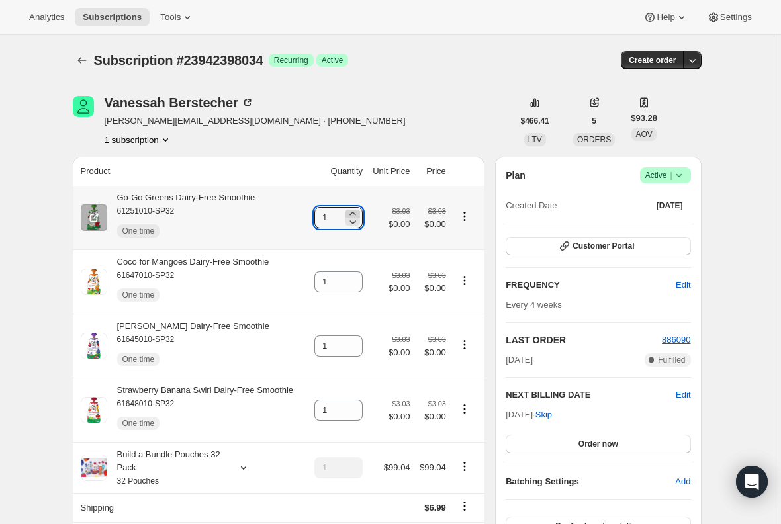
click at [356, 211] on icon at bounding box center [352, 213] width 13 height 13
type input "2"
click at [358, 273] on icon at bounding box center [352, 278] width 13 height 13
type input "2"
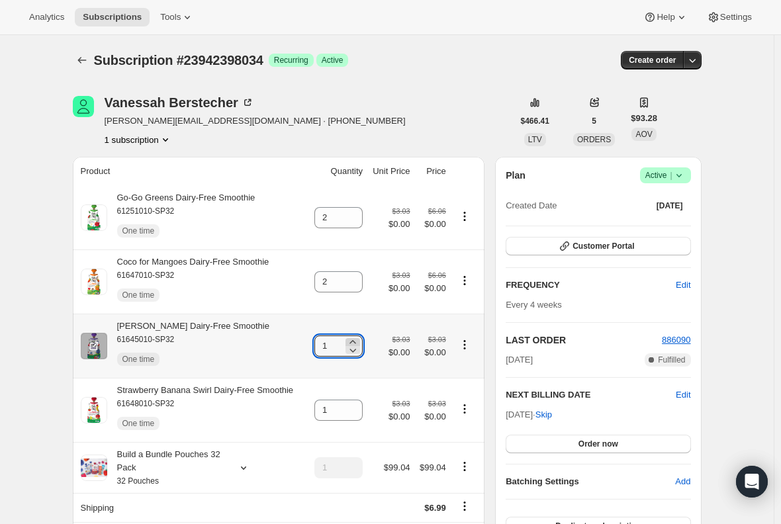
click at [352, 342] on icon at bounding box center [352, 342] width 13 height 13
type input "2"
click at [360, 403] on icon at bounding box center [352, 406] width 13 height 13
type input "2"
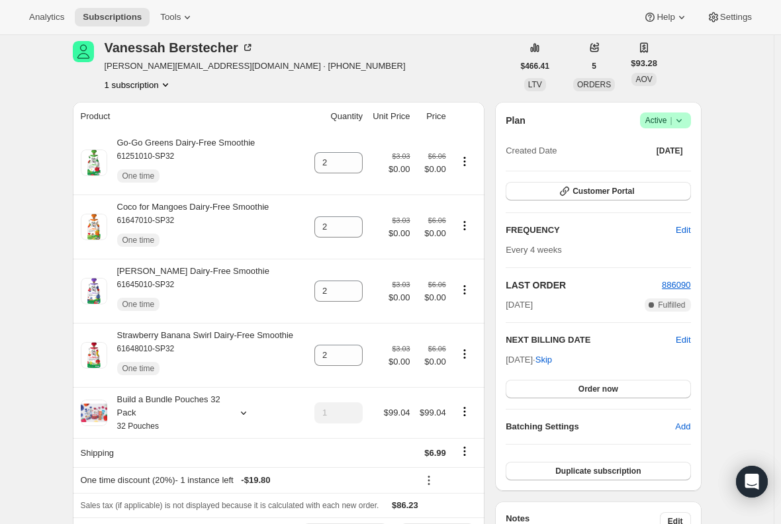
scroll to position [0, 0]
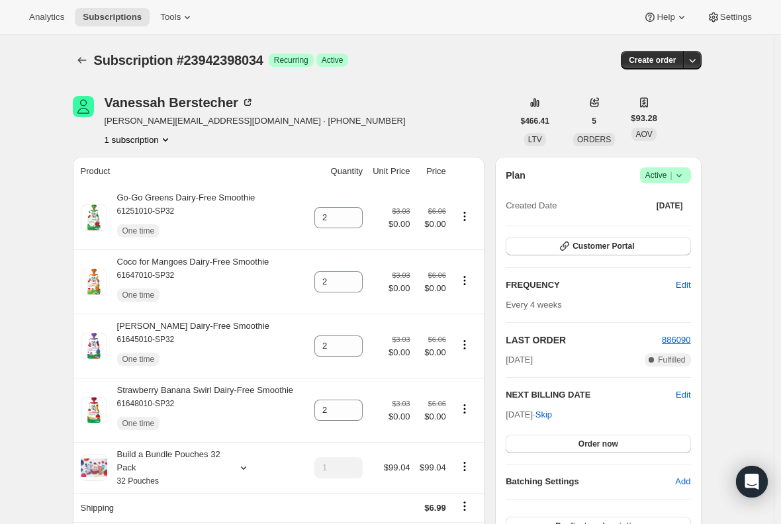
click at [114, 7] on div "Analytics Subscriptions Tools Help Settings" at bounding box center [390, 17] width 781 height 35
click at [112, 11] on button "Subscriptions" at bounding box center [112, 17] width 75 height 19
